Goal: Find specific page/section

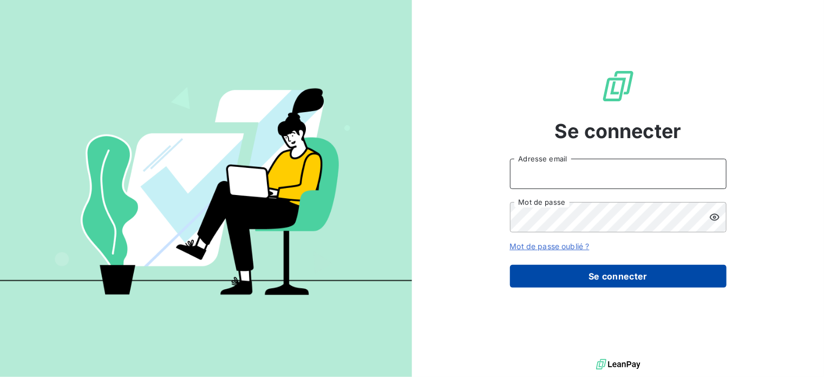
type input "[EMAIL_ADDRESS][DOMAIN_NAME]"
click at [588, 269] on button "Se connecter" at bounding box center [618, 276] width 216 height 23
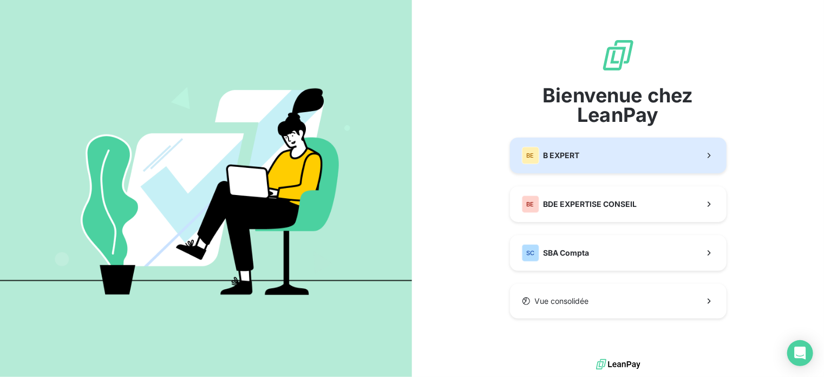
click at [591, 162] on button "BE B EXPERT" at bounding box center [618, 155] width 216 height 36
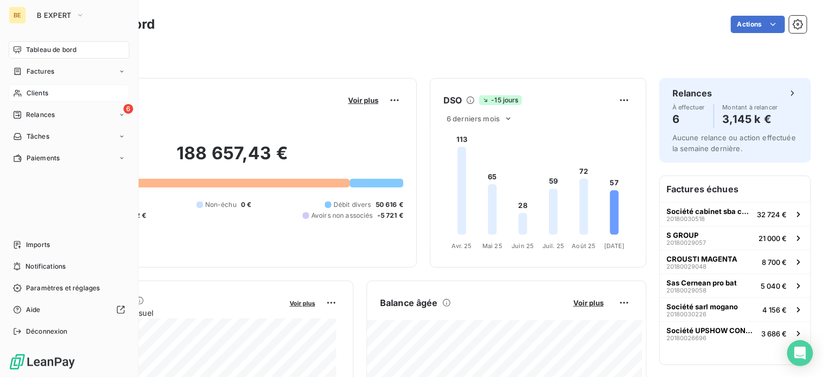
click at [27, 90] on span "Clients" at bounding box center [38, 93] width 22 height 10
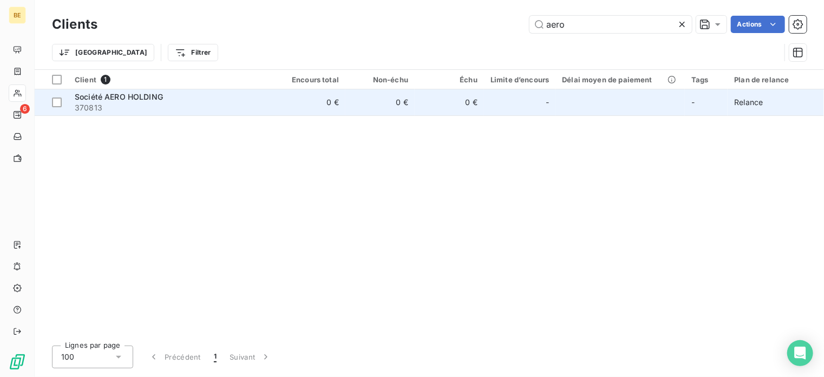
type input "aero"
click at [156, 97] on span "Société AERO HOLDING" at bounding box center [119, 96] width 88 height 9
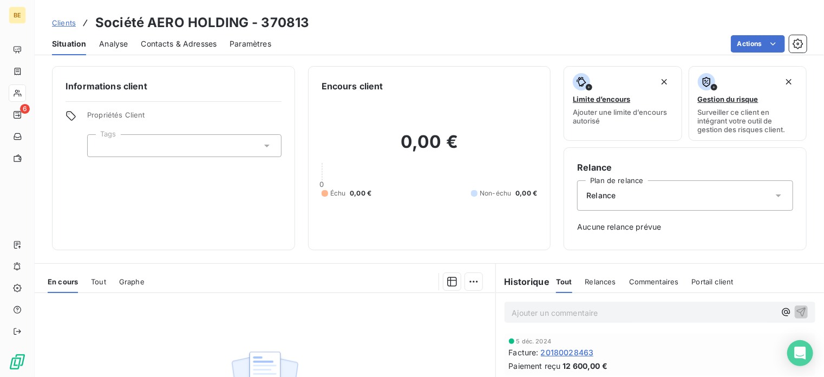
click at [103, 279] on span "Tout" at bounding box center [98, 281] width 15 height 9
